Goal: Task Accomplishment & Management: Use online tool/utility

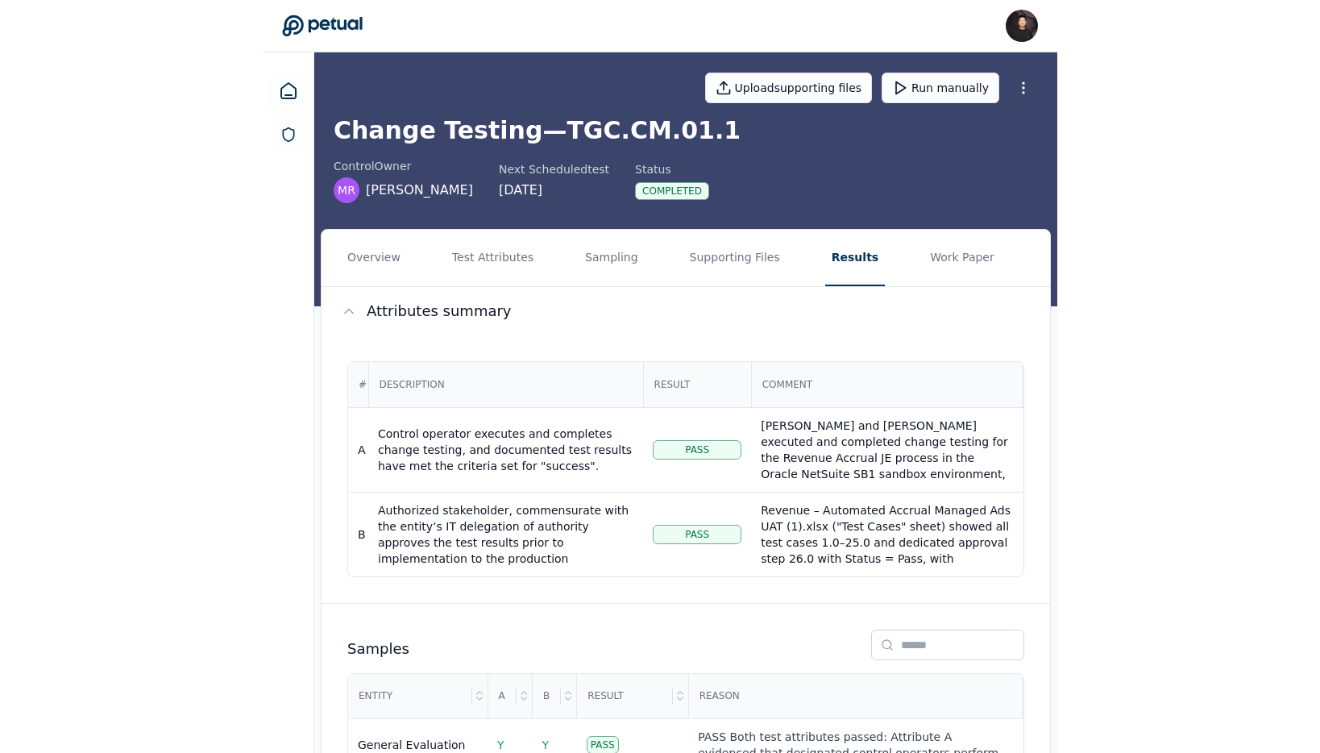
scroll to position [6, 0]
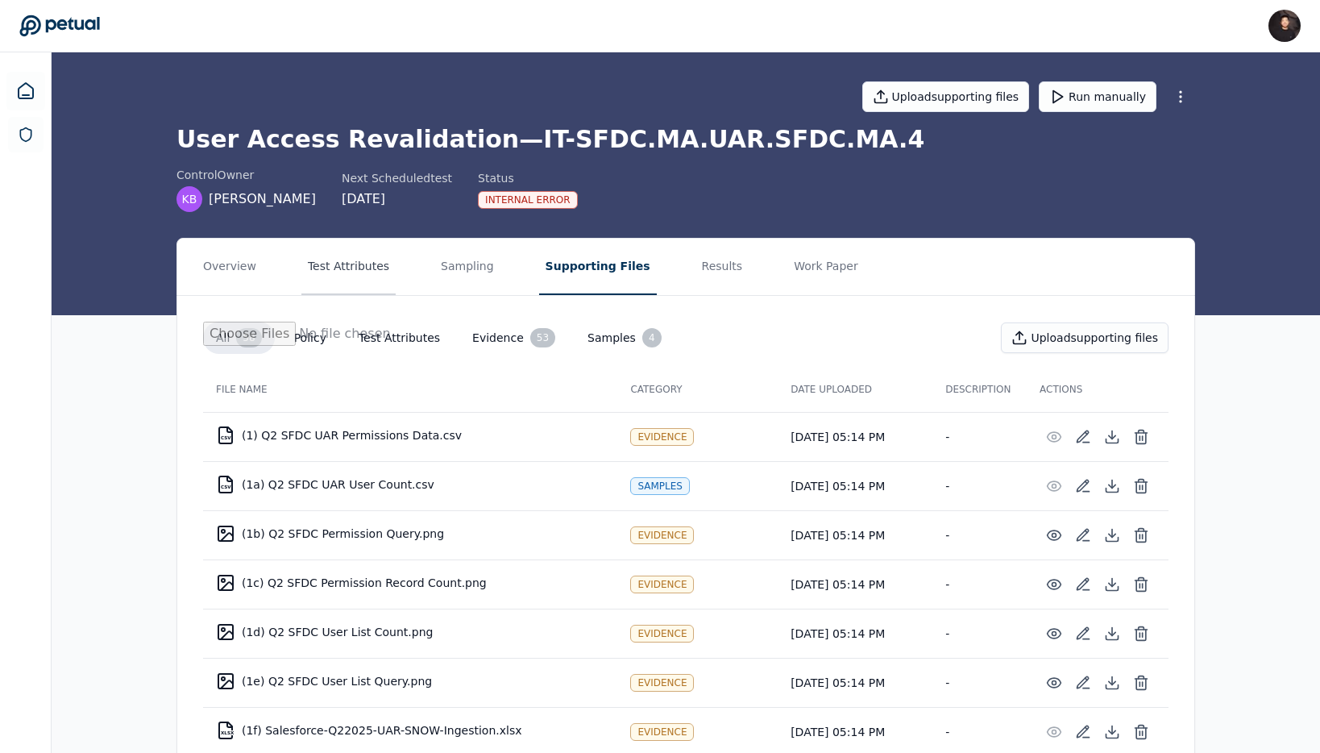
click at [371, 273] on button "Test Attributes" at bounding box center [348, 267] width 94 height 56
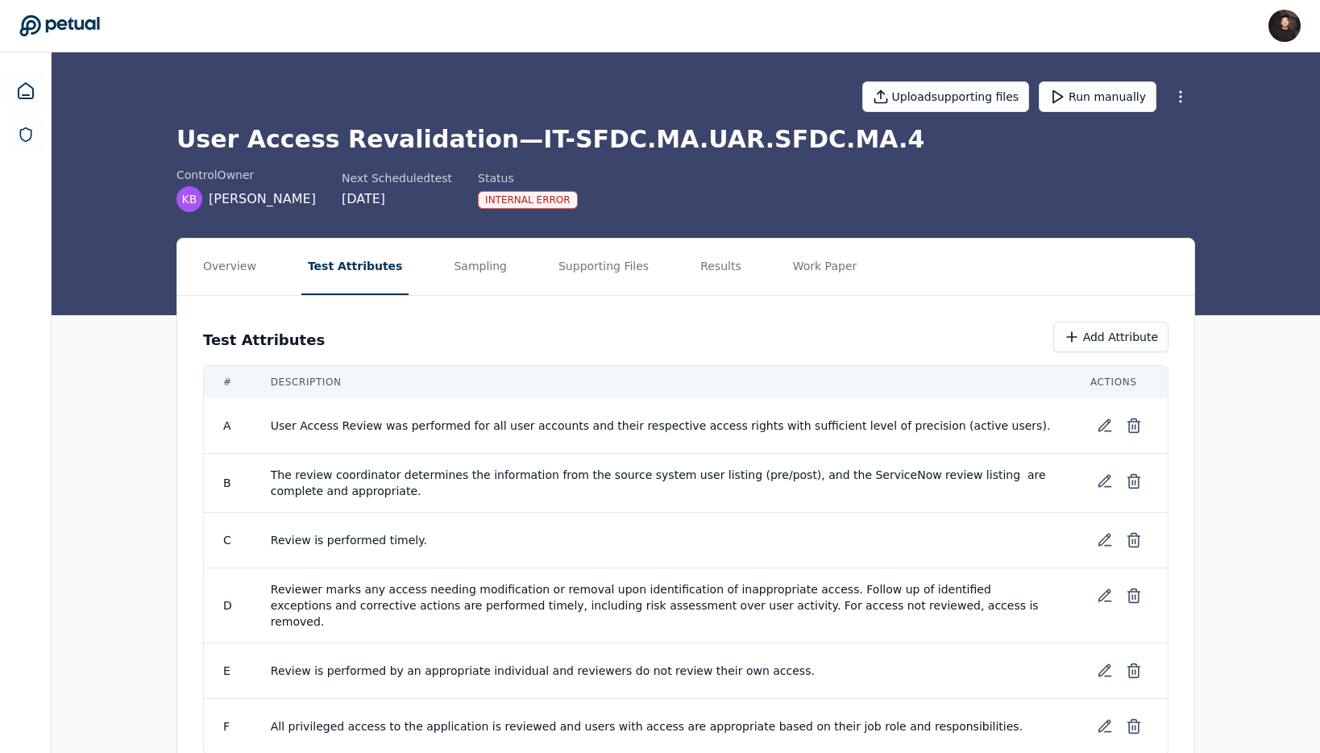
click at [418, 268] on nav "Overview Test Attributes Sampling Supporting Files Results Work Paper" at bounding box center [685, 267] width 1017 height 56
click at [448, 269] on button "Sampling" at bounding box center [480, 267] width 66 height 56
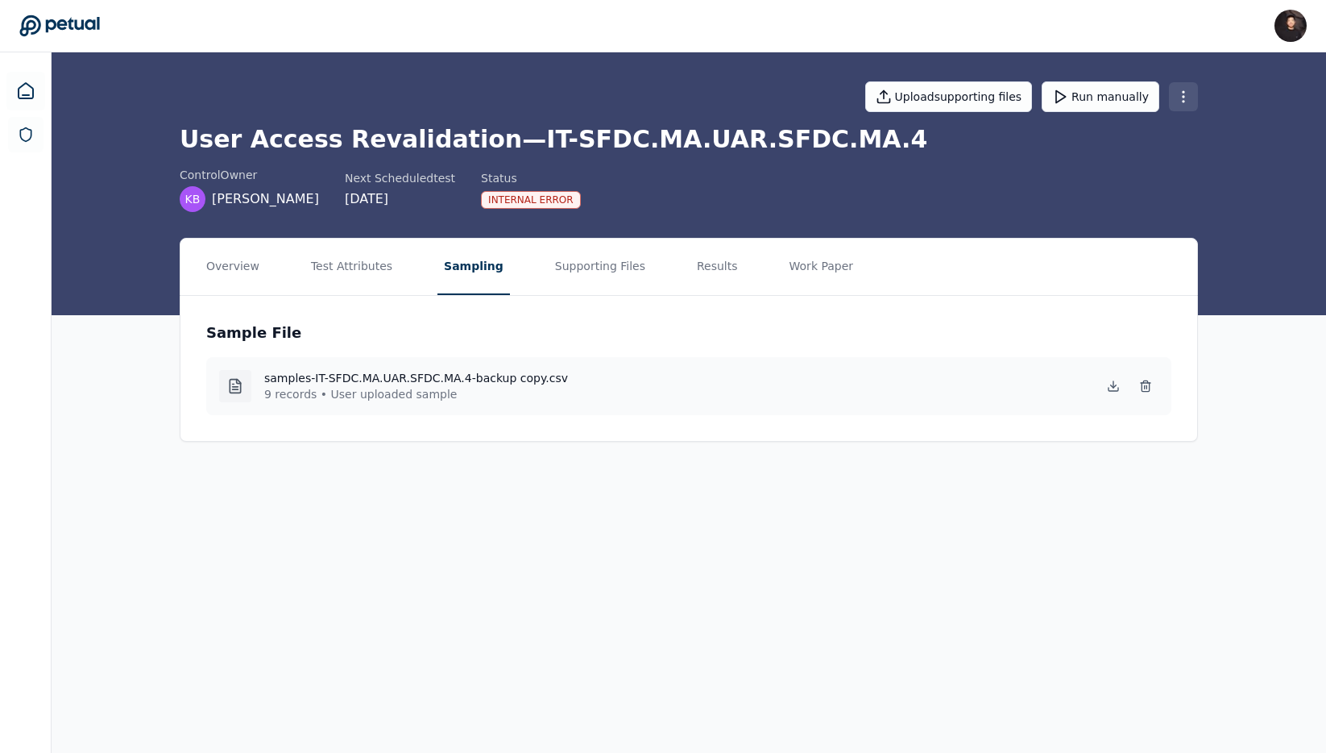
click at [1179, 103] on html "James Lee james@petual.ai Sign out Upload supporting files Run manually User Ac…" at bounding box center [663, 376] width 1326 height 753
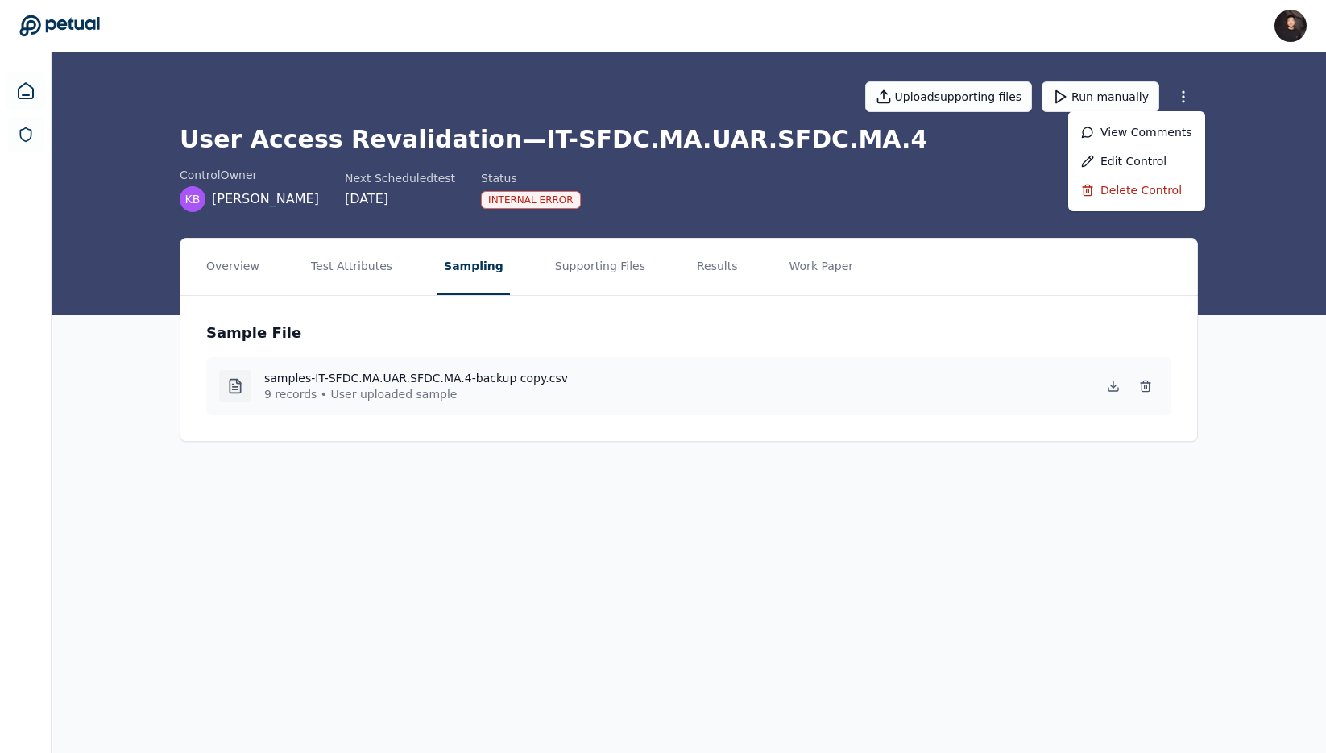
click at [653, 588] on html "James Lee james@petual.ai Sign out Upload supporting files Run manually User Ac…" at bounding box center [663, 376] width 1326 height 753
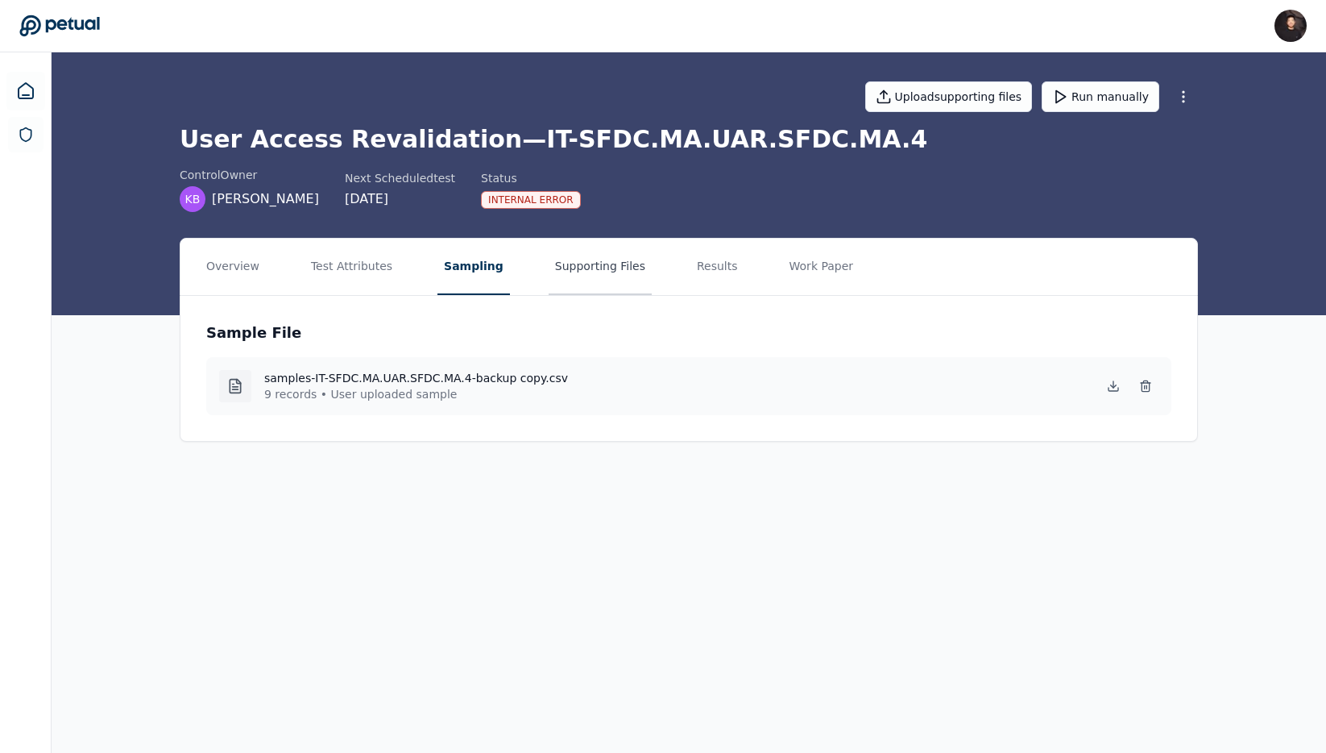
click at [609, 259] on button "Supporting Files" at bounding box center [600, 267] width 103 height 56
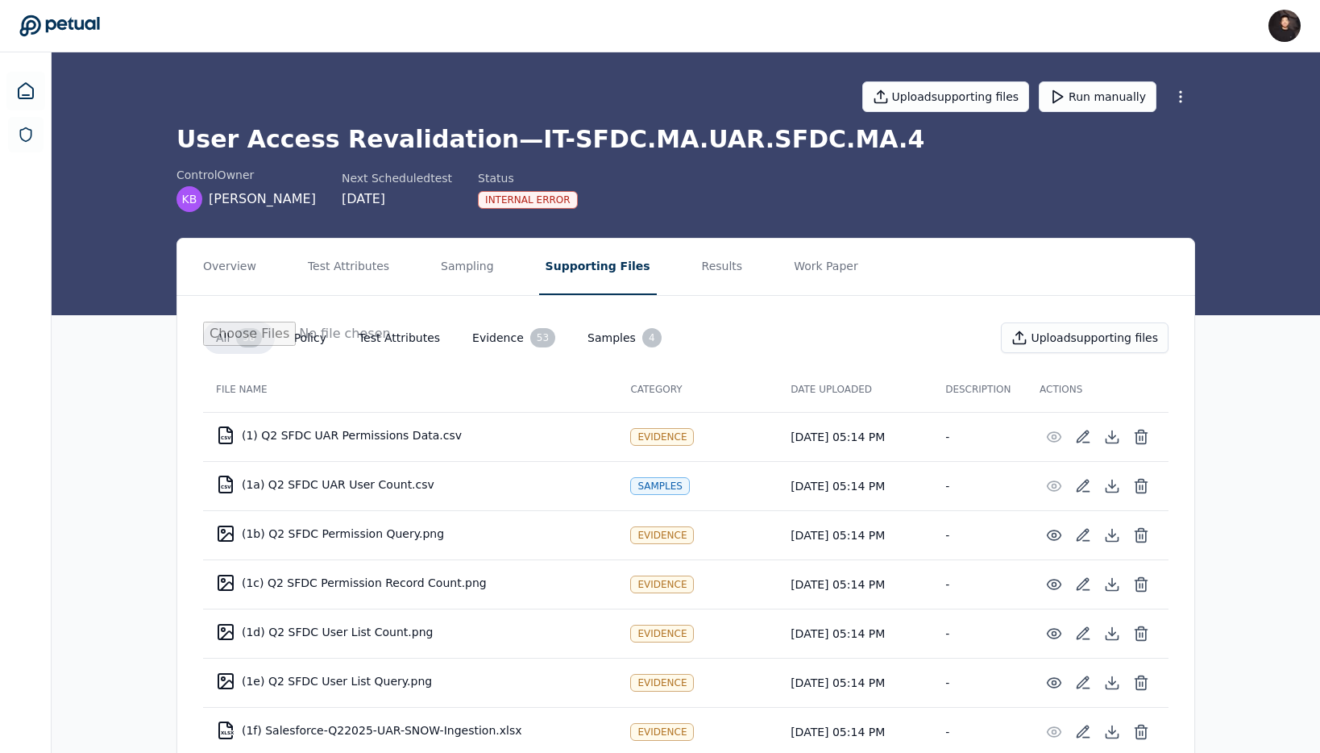
click at [851, 155] on div "User Access Revalidation — IT-SFDC.MA.UAR.SFDC.MA.4 control Owner KB Kristan Br…" at bounding box center [685, 168] width 1019 height 87
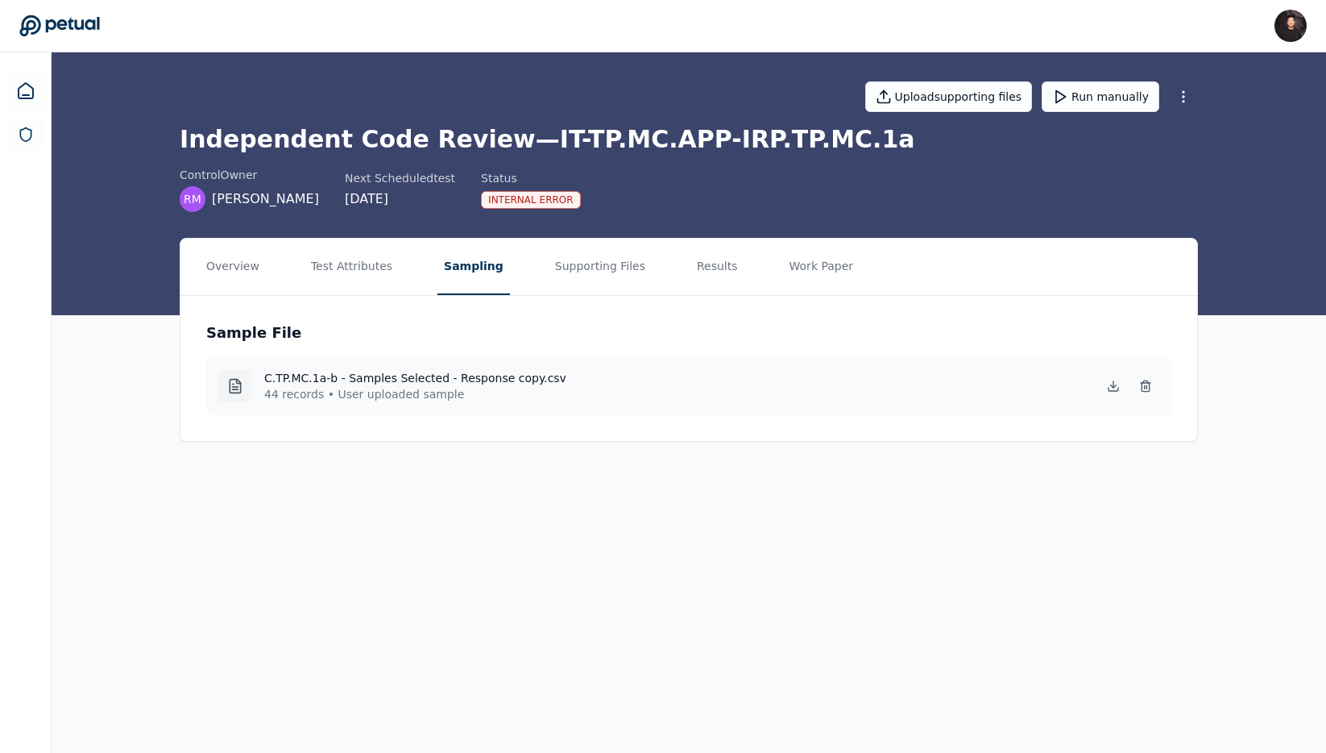
click at [477, 280] on button "Sampling" at bounding box center [474, 267] width 73 height 56
click at [554, 259] on button "Supporting Files" at bounding box center [600, 267] width 103 height 56
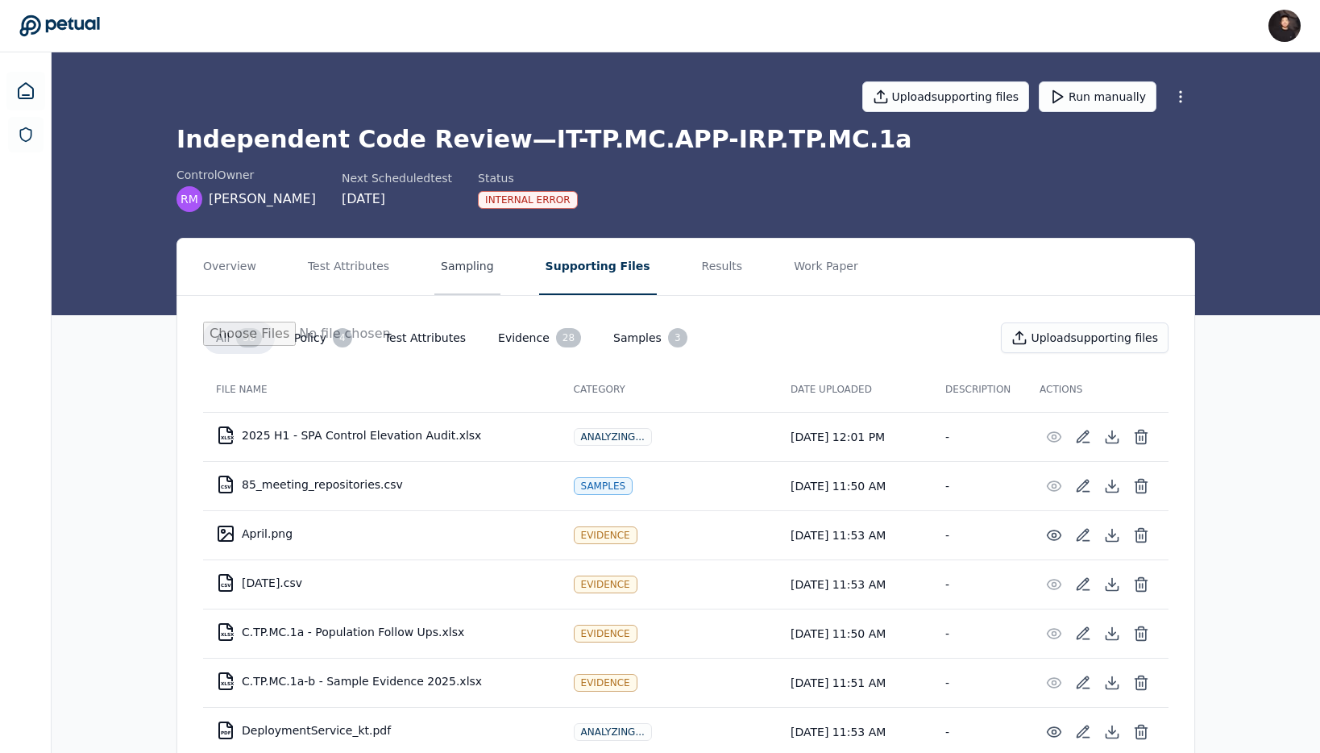
click at [447, 263] on button "Sampling" at bounding box center [467, 267] width 66 height 56
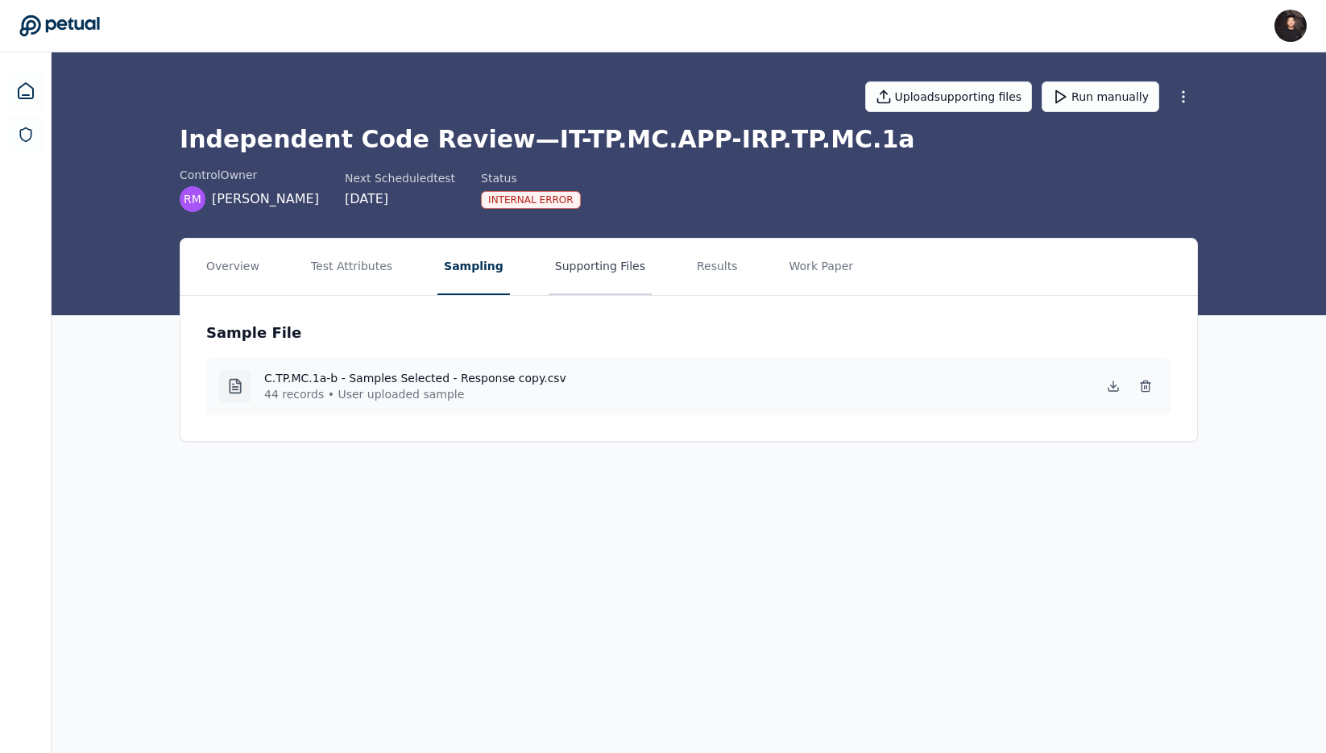
click at [587, 267] on button "Supporting Files" at bounding box center [600, 267] width 103 height 56
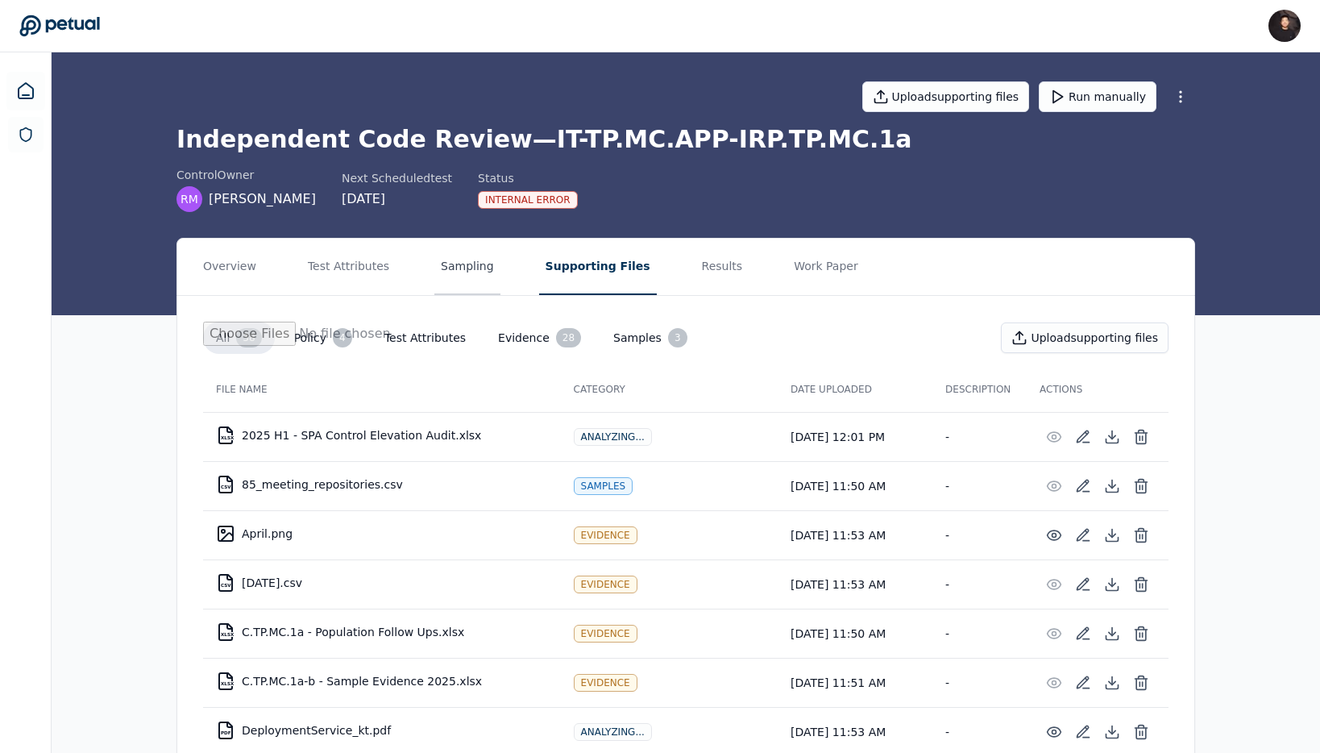
click at [459, 276] on button "Sampling" at bounding box center [467, 267] width 66 height 56
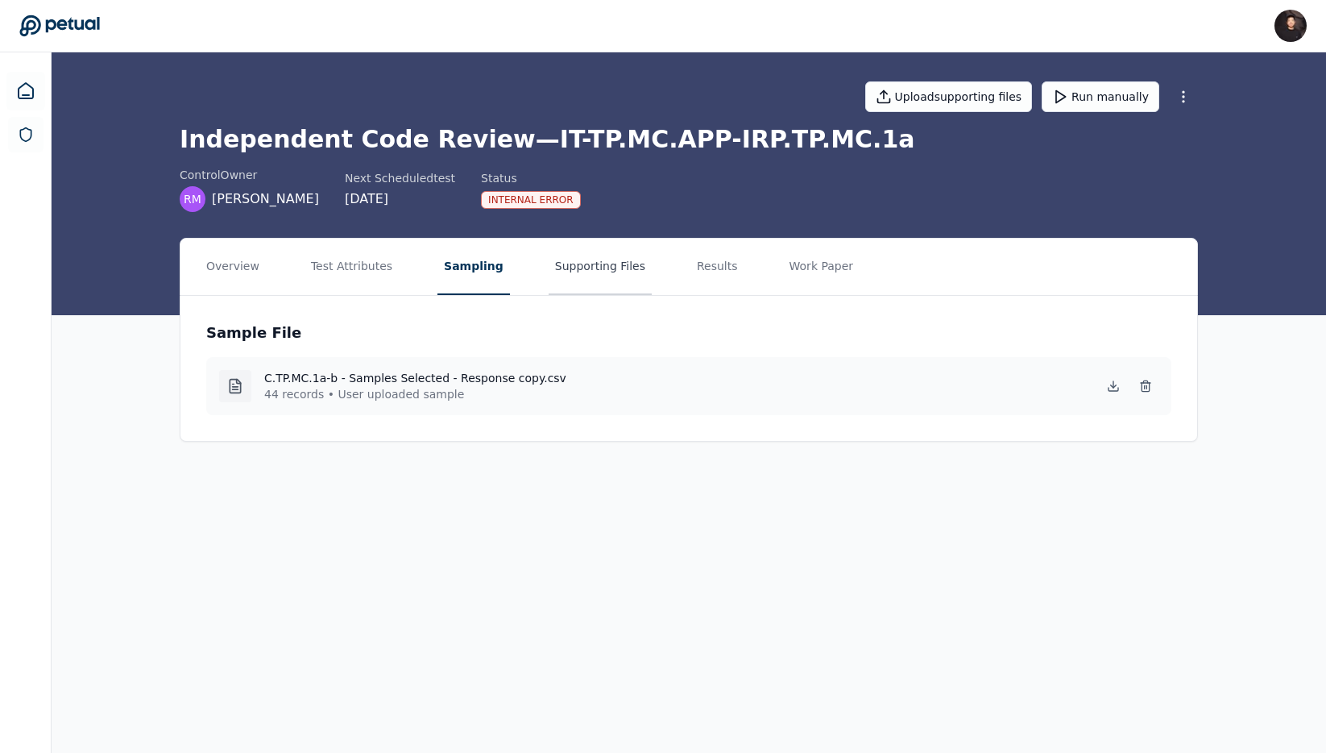
click at [551, 267] on button "Supporting Files" at bounding box center [600, 267] width 103 height 56
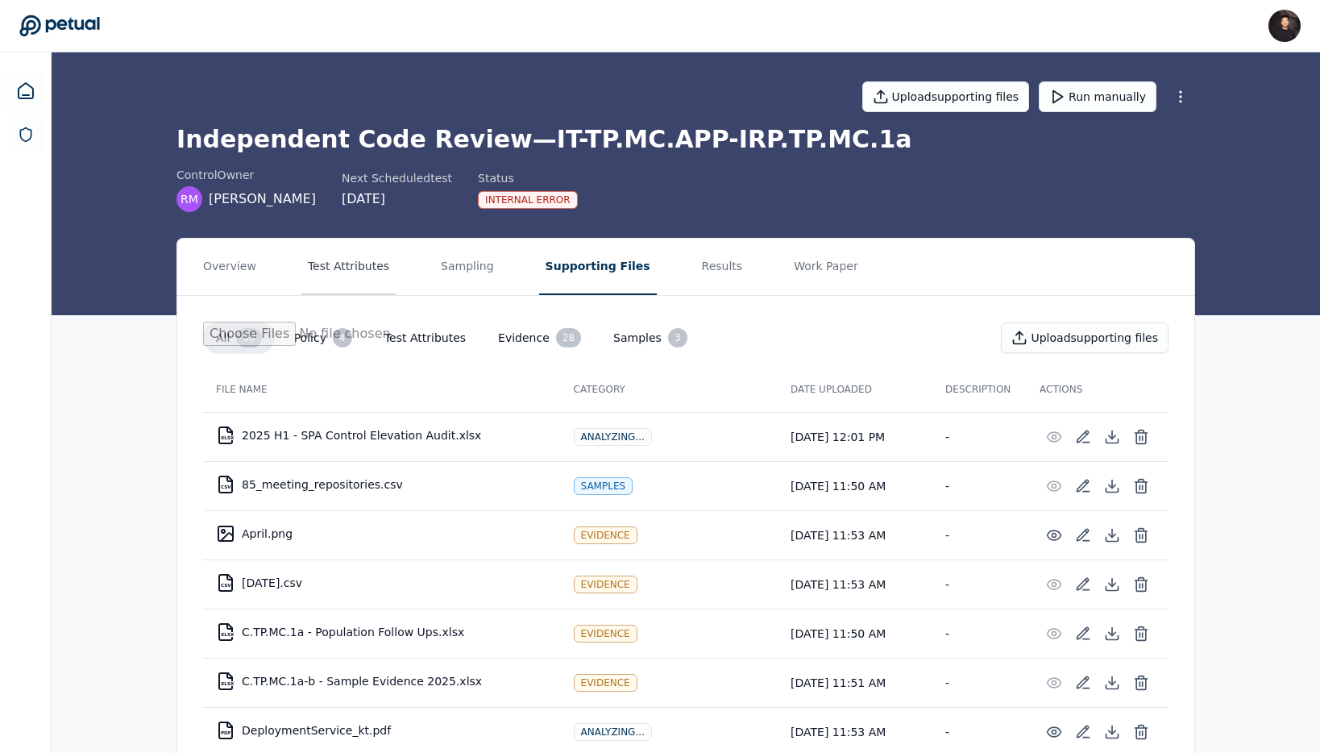
click at [333, 281] on button "Test Attributes" at bounding box center [348, 267] width 94 height 56
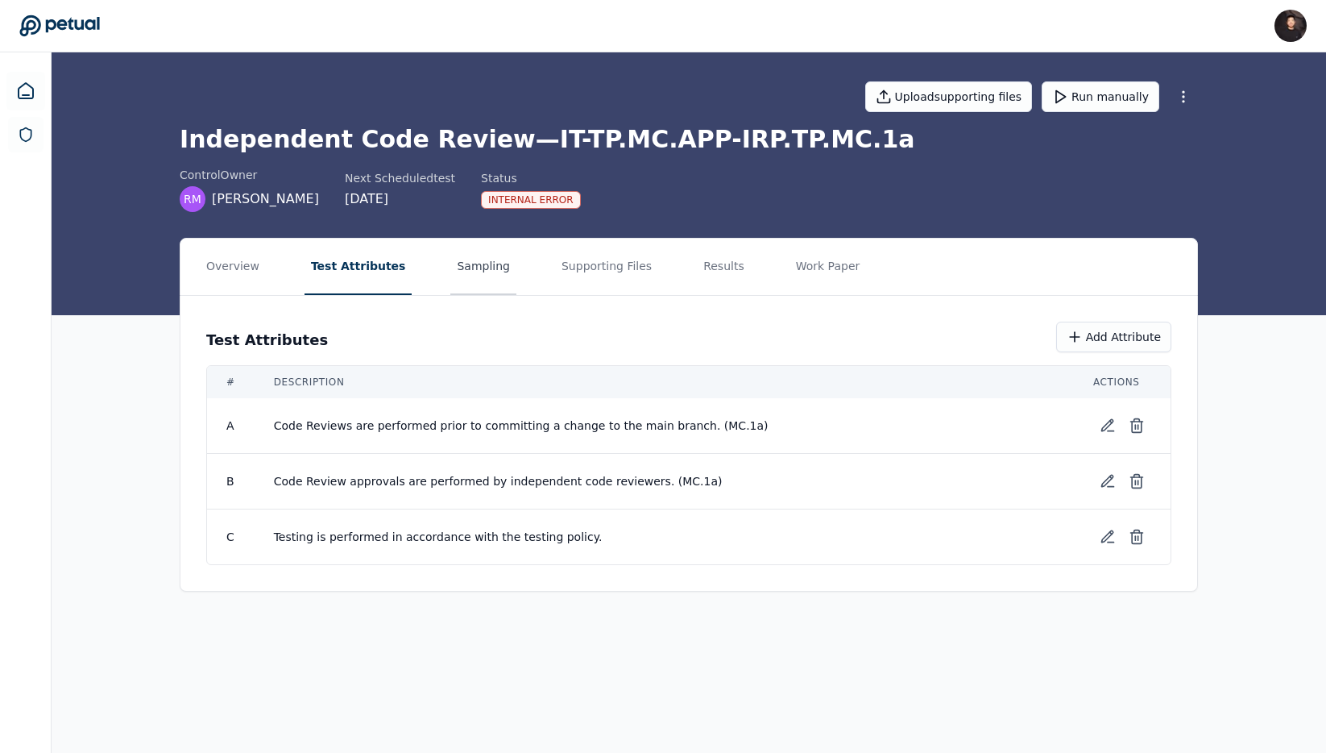
click at [466, 284] on button "Sampling" at bounding box center [483, 267] width 66 height 56
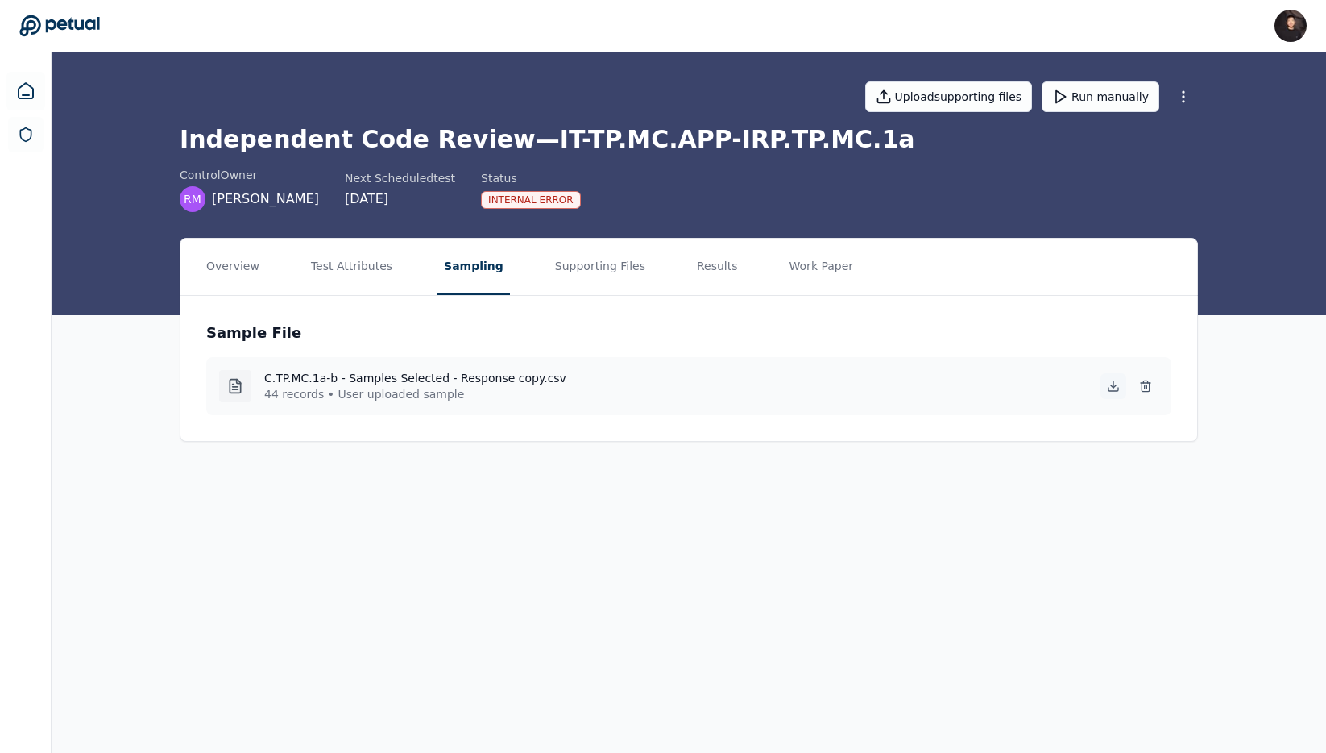
click at [1110, 380] on icon at bounding box center [1113, 386] width 13 height 13
drag, startPoint x: 324, startPoint y: 393, endPoint x: 518, endPoint y: 393, distance: 194.2
click at [518, 393] on p "44 records • User uploaded sample" at bounding box center [415, 394] width 302 height 16
click at [991, 388] on div "C.TP.MC.1a-b - Samples Selected - Response copy.csv 44 records • User uploaded …" at bounding box center [689, 386] width 940 height 32
click at [1147, 390] on icon at bounding box center [1146, 386] width 13 height 13
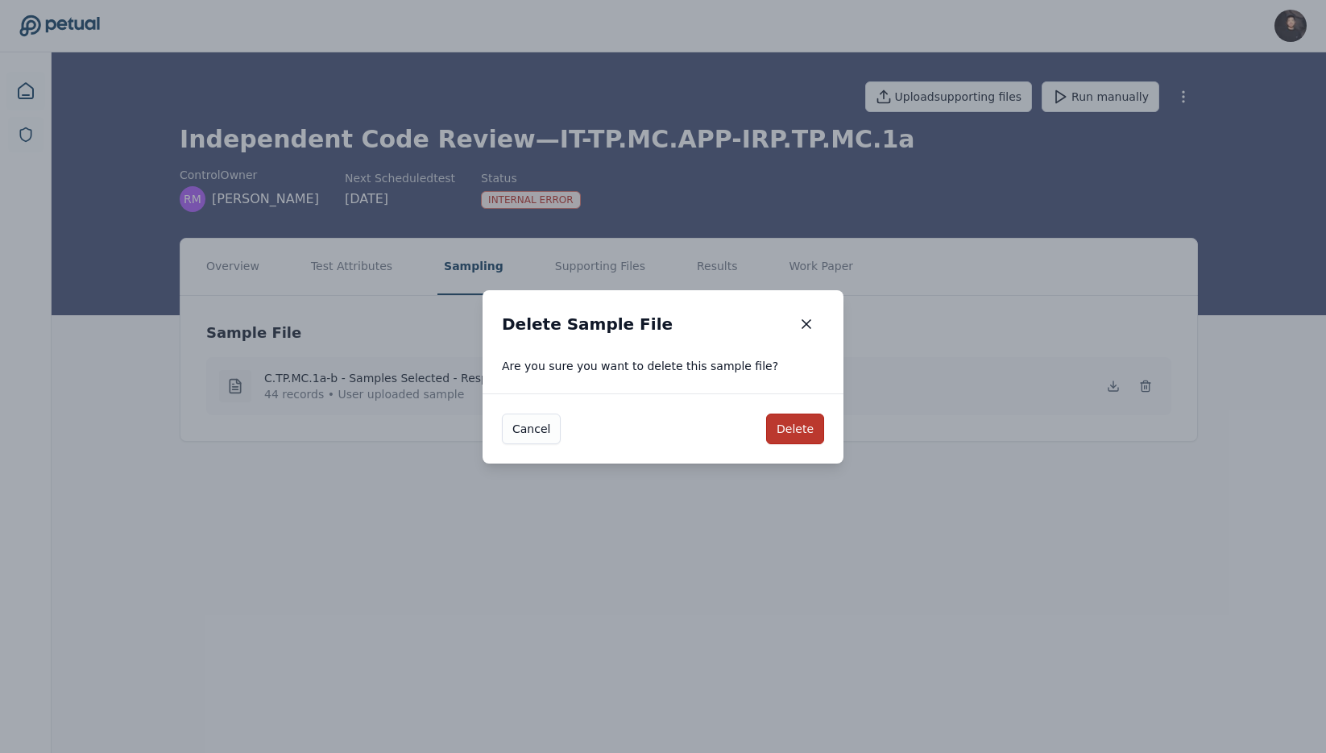
click at [796, 427] on button "Delete" at bounding box center [795, 428] width 58 height 31
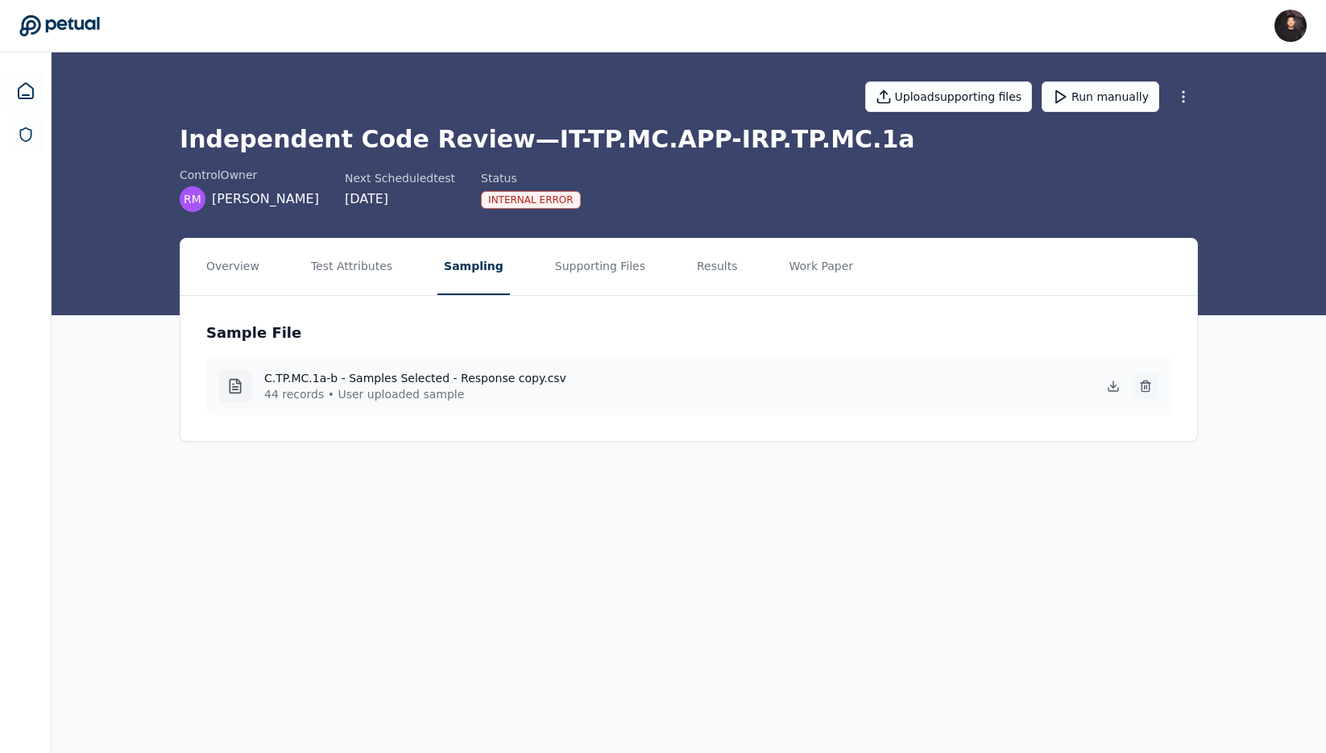
click at [1155, 387] on button at bounding box center [1146, 386] width 26 height 26
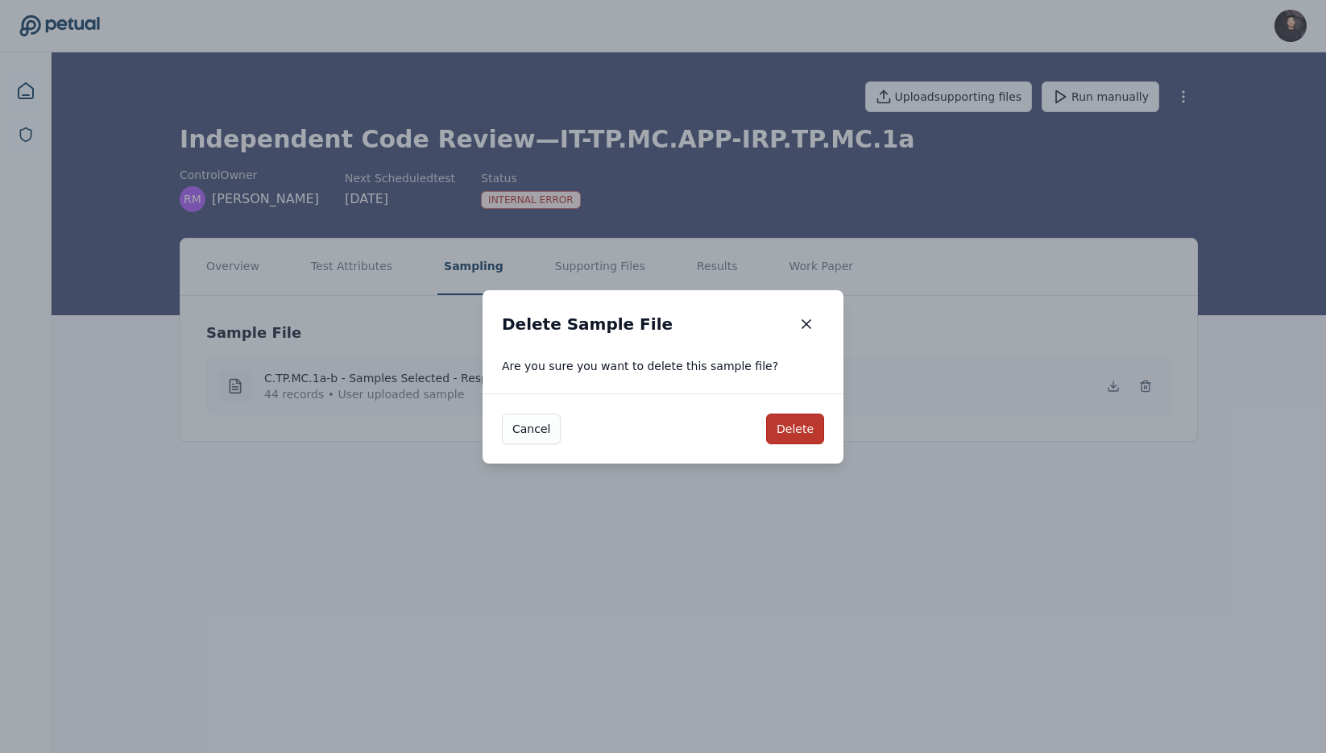
click at [813, 429] on button "Delete" at bounding box center [795, 428] width 58 height 31
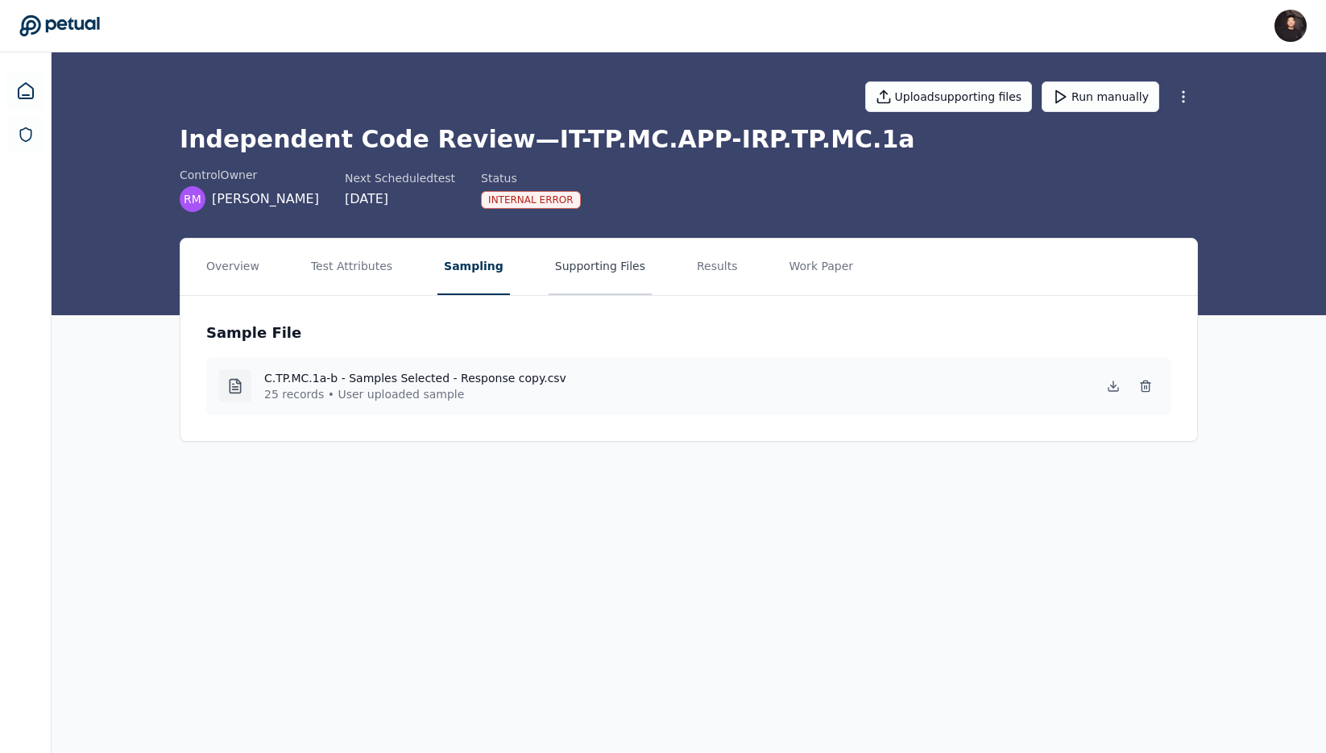
click at [575, 275] on button "Supporting Files" at bounding box center [600, 267] width 103 height 56
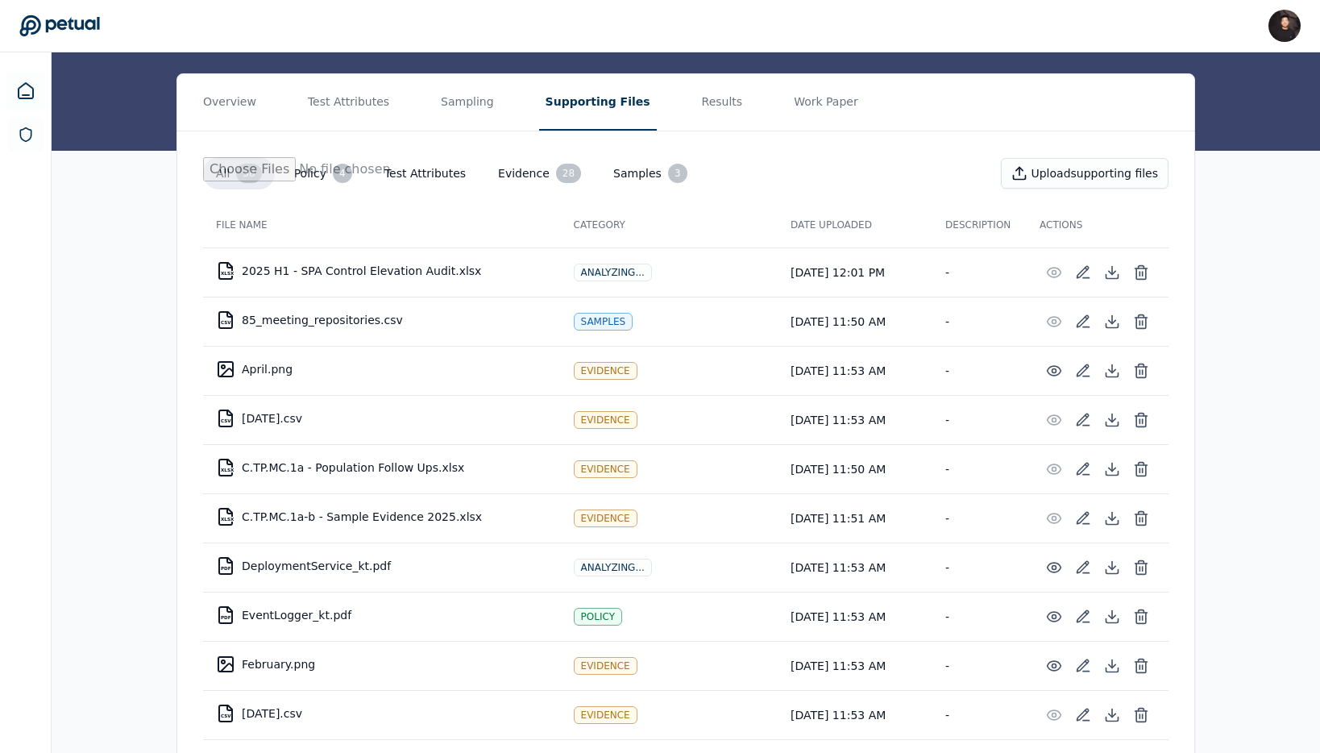
scroll to position [168, 0]
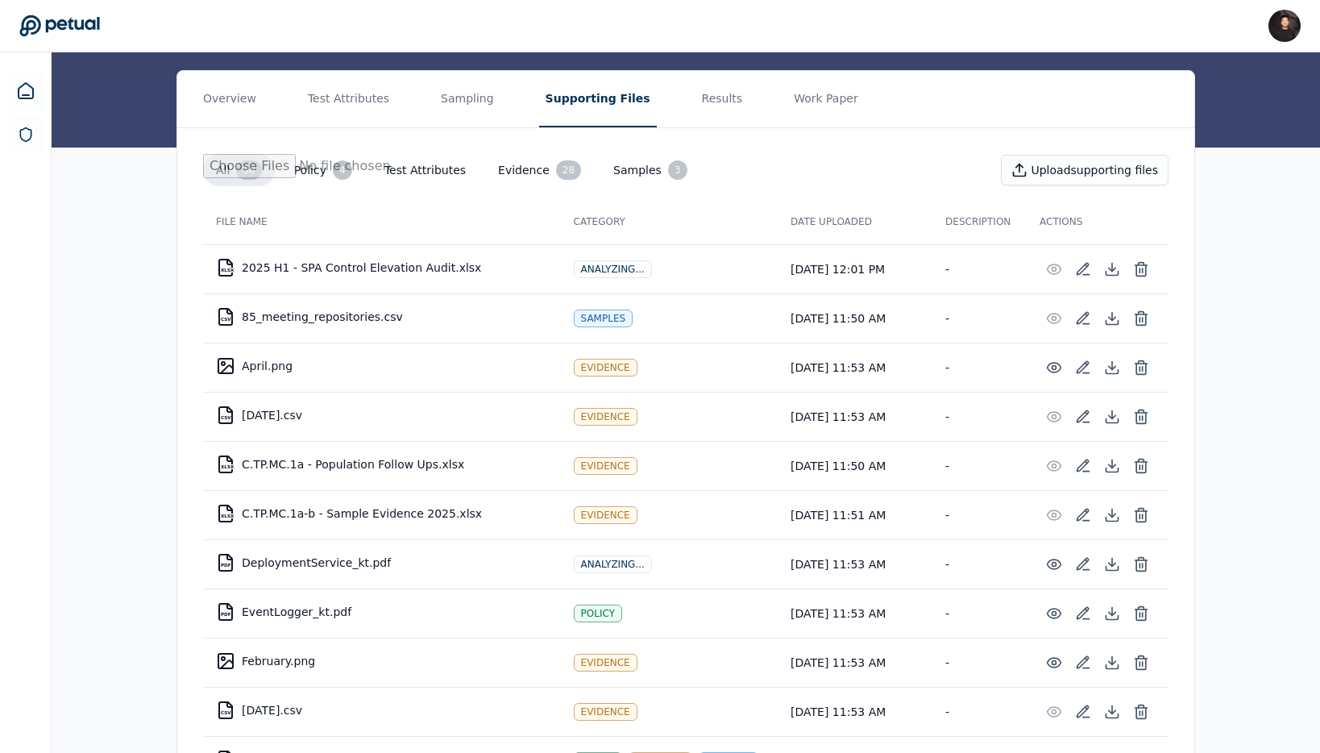
click at [554, 500] on td "XLSX C.TP.MC.1a-b - Sample Evidence 2025.xlsx" at bounding box center [382, 513] width 358 height 39
click at [1148, 518] on icon at bounding box center [1141, 515] width 16 height 16
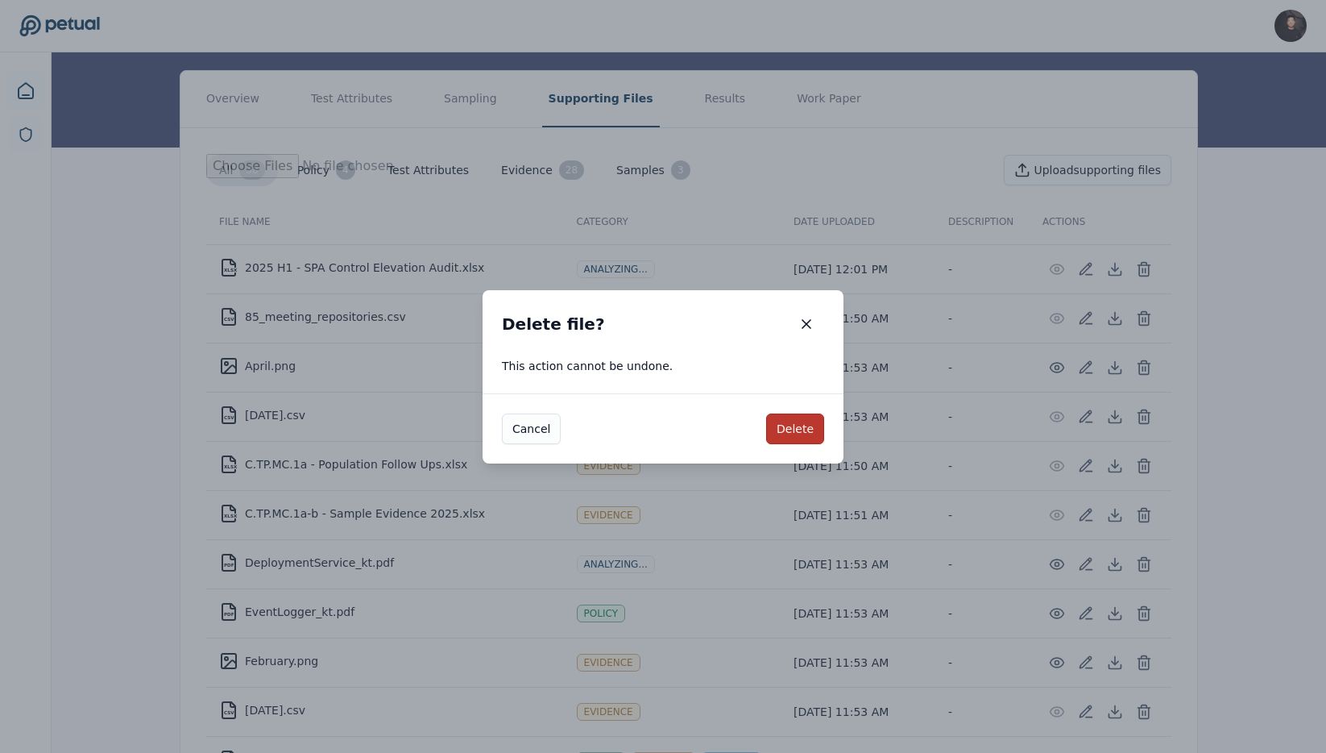
click at [787, 422] on button "Delete" at bounding box center [795, 428] width 58 height 31
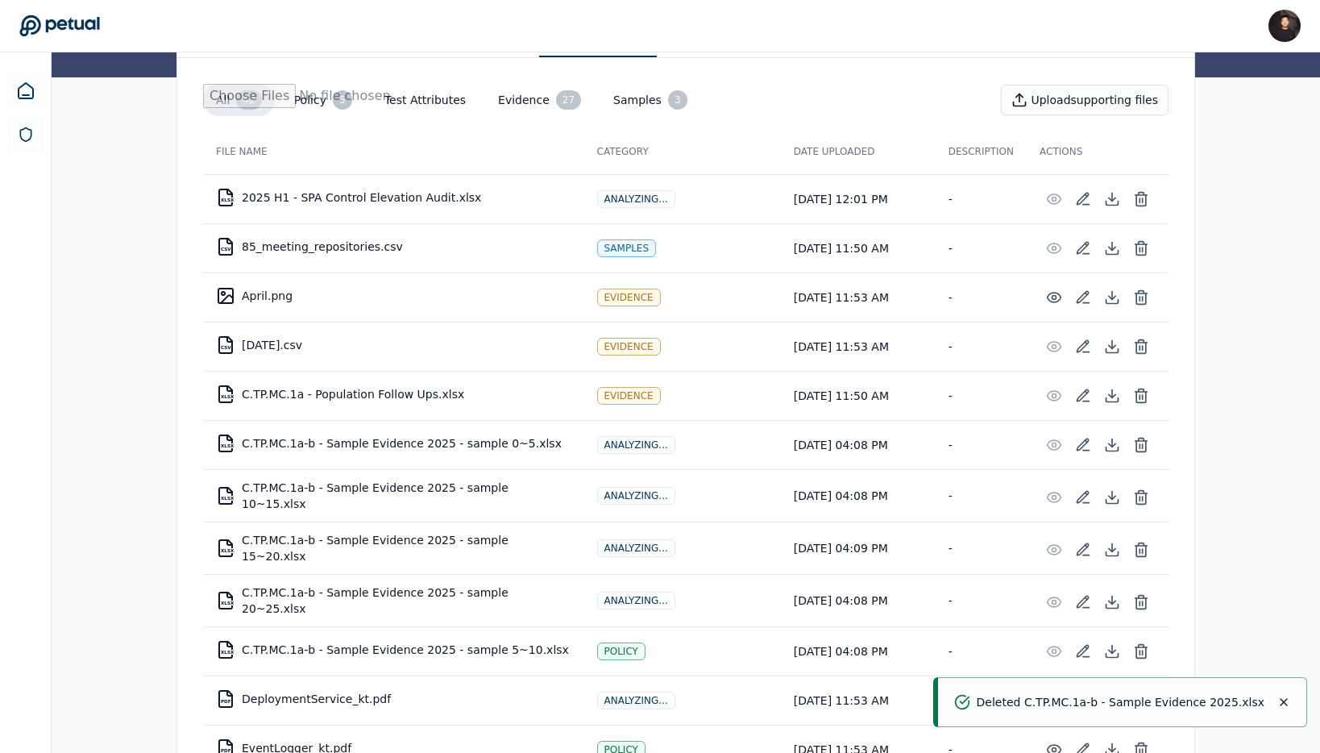
scroll to position [242, 0]
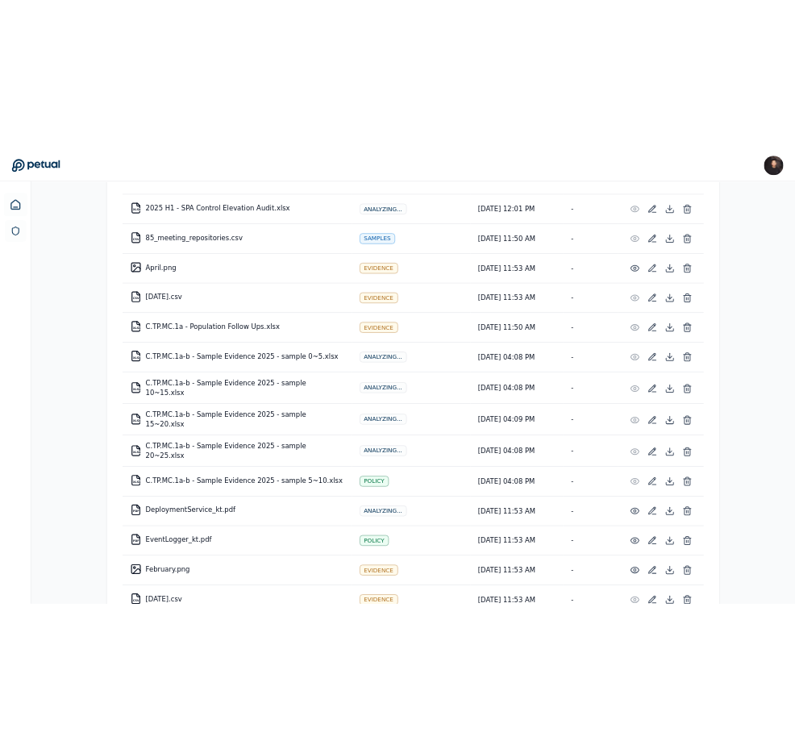
scroll to position [338, 0]
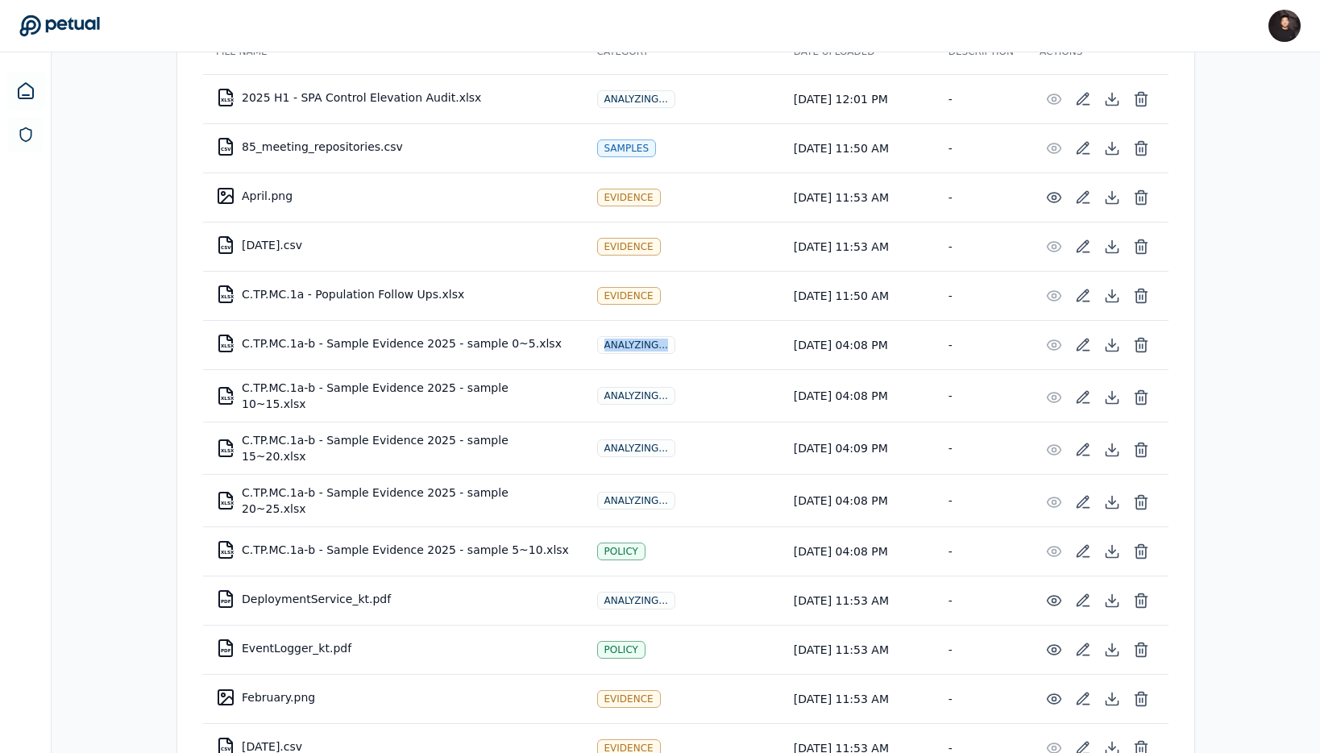
drag, startPoint x: 578, startPoint y: 341, endPoint x: 686, endPoint y: 340, distance: 108.0
click at [686, 341] on td "Analyzing..." at bounding box center [682, 344] width 197 height 49
copy div "Analyzing..."
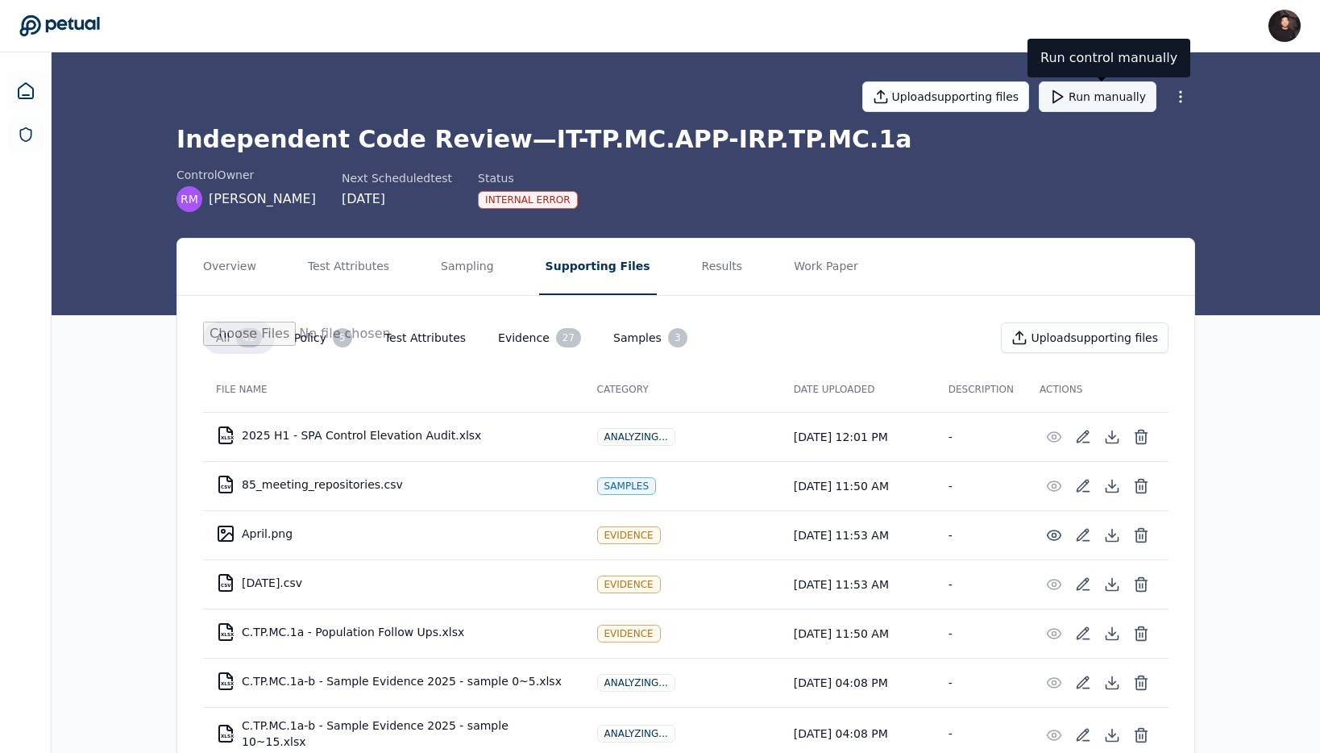
click at [794, 100] on button "Run manually" at bounding box center [1098, 96] width 118 height 31
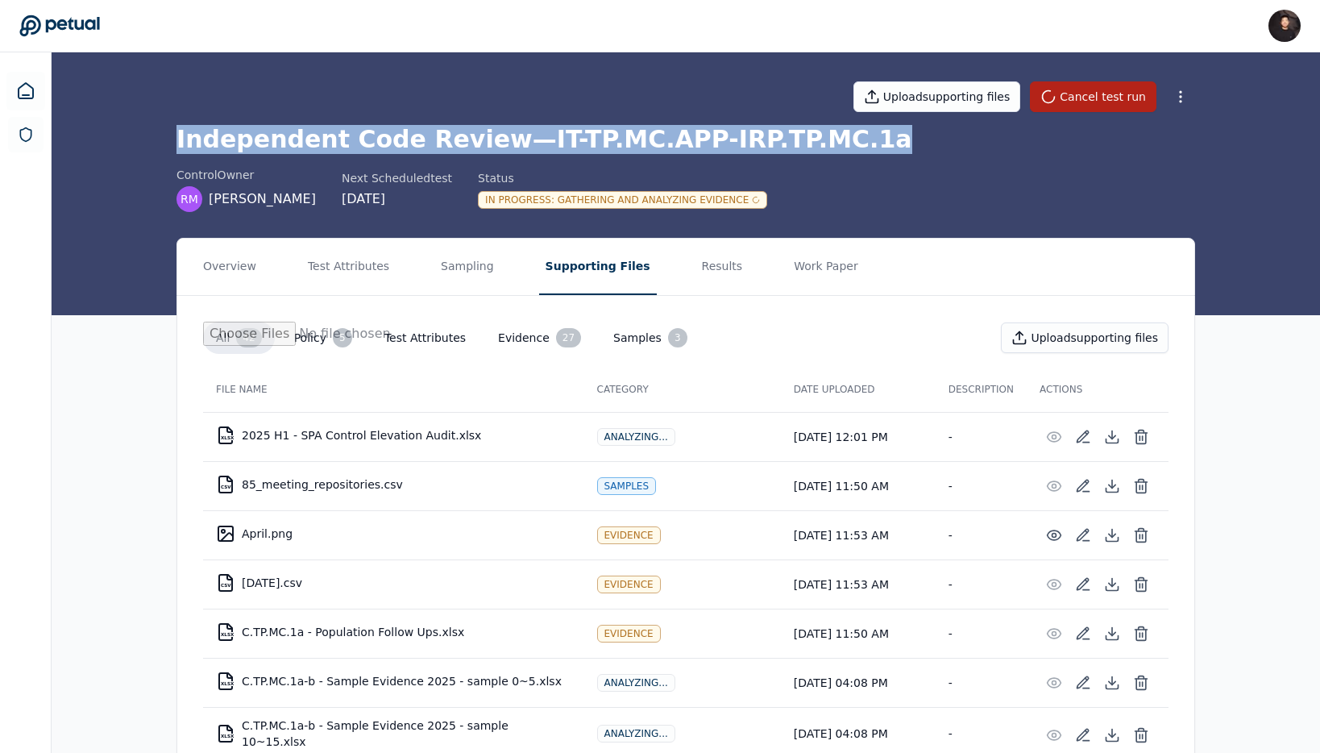
drag, startPoint x: 156, startPoint y: 138, endPoint x: 907, endPoint y: 138, distance: 751.9
click at [794, 138] on div "Upload supporting files Cancel test run Independent Code Review — IT-TP.MC.APP-…" at bounding box center [686, 183] width 1268 height 263
copy h1 "Independent Code Review — IT-TP.MC.APP-IRP.TP.MC.1a"
click at [699, 150] on h1 "Independent Code Review — IT-TP.MC.APP-IRP.TP.MC.1a" at bounding box center [685, 139] width 1019 height 29
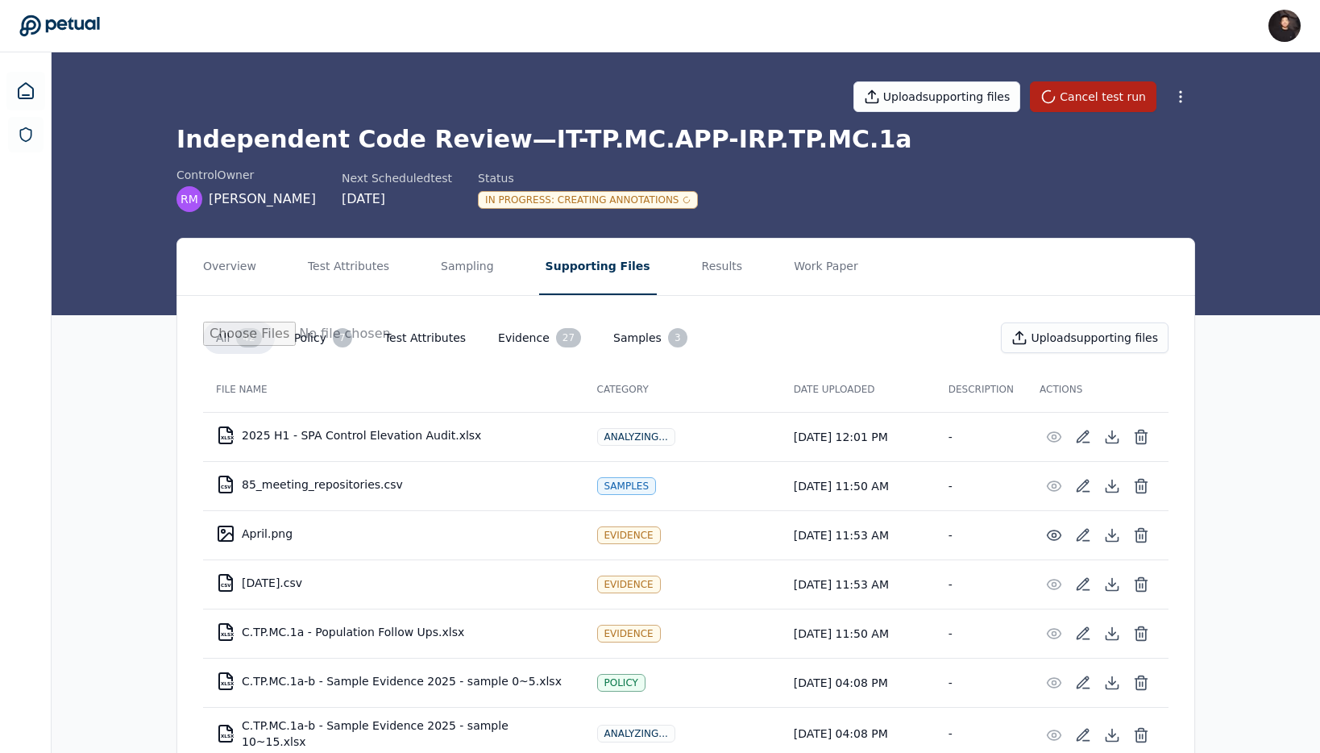
click at [721, 278] on nav "Overview Test Attributes Sampling Supporting Files Results Work Paper" at bounding box center [685, 267] width 1017 height 56
click at [695, 276] on button "Results" at bounding box center [722, 267] width 54 height 56
